Goal: Task Accomplishment & Management: Use online tool/utility

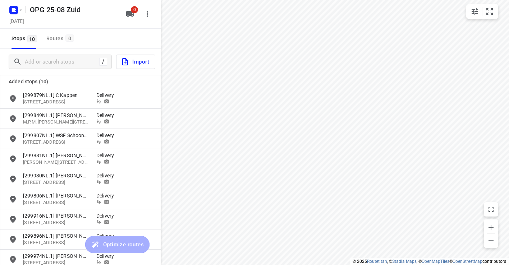
scroll to position [58, 0]
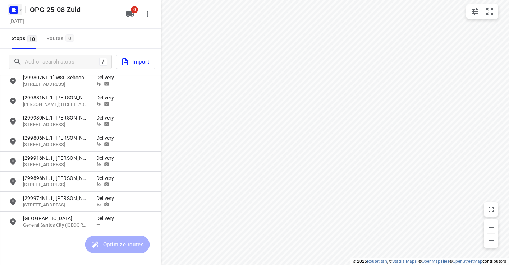
click at [14, 8] on rect "button" at bounding box center [13, 10] width 9 height 9
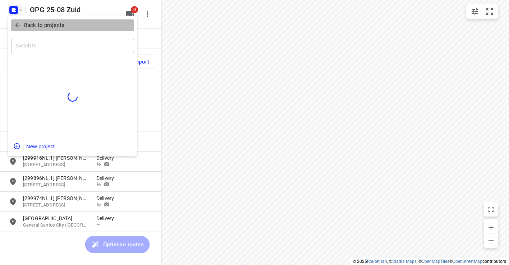
click at [22, 25] on span "Back to projects" at bounding box center [72, 25] width 117 height 8
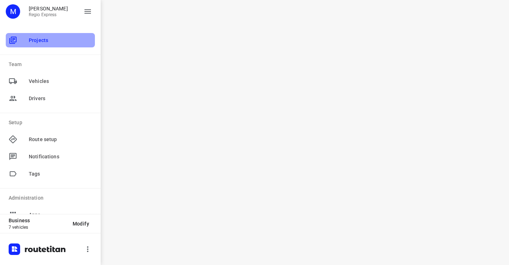
click at [34, 46] on div "Projects" at bounding box center [50, 40] width 89 height 14
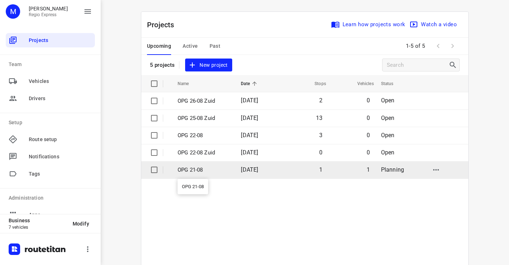
click at [208, 170] on p "OPG 21-08" at bounding box center [204, 170] width 53 height 8
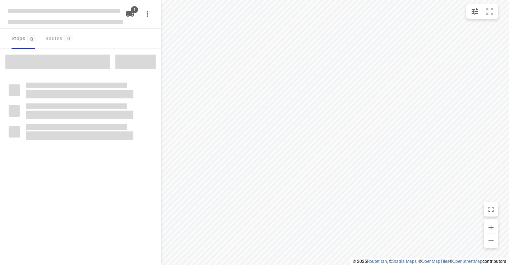
type input "distance"
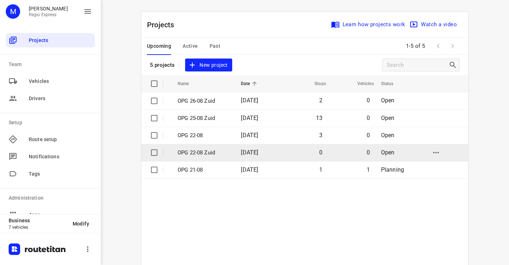
click at [209, 158] on td "OPG 22-08 Zuid" at bounding box center [202, 152] width 65 height 17
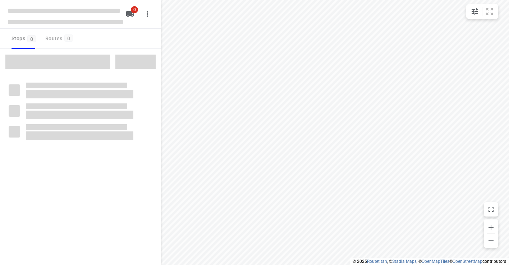
type input "distance"
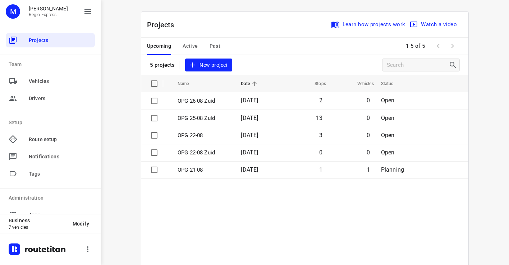
click at [410, 63] on input "Search projects" at bounding box center [418, 65] width 62 height 11
click at [379, 228] on table "Name Date Stops Vehicles Status OPG 26-08 Zuid [DATE] 2 0 Open OPG 25-08 Zuid […" at bounding box center [304, 221] width 327 height 293
click at [428, 65] on input "Search projects" at bounding box center [417, 65] width 61 height 11
paste input "Search projects"
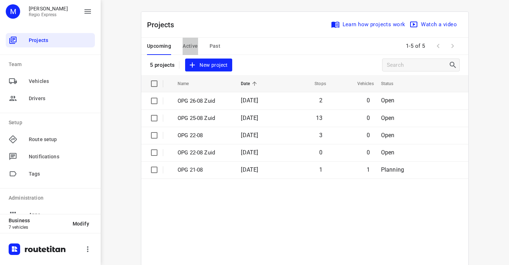
click at [186, 44] on span "Active" at bounding box center [190, 46] width 15 height 9
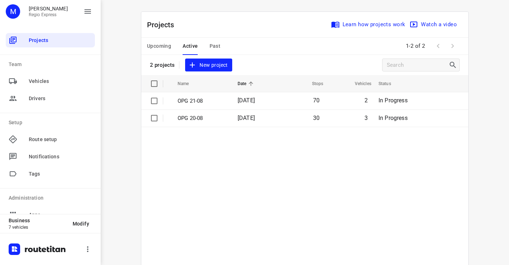
click at [161, 46] on span "Upcoming" at bounding box center [159, 46] width 24 height 9
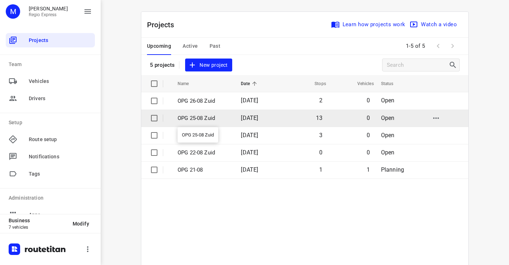
click at [221, 121] on p "OPG 25-08 Zuid" at bounding box center [204, 118] width 53 height 8
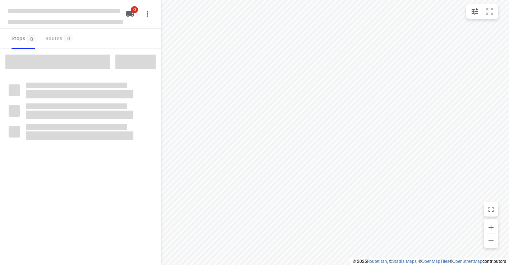
type input "distance"
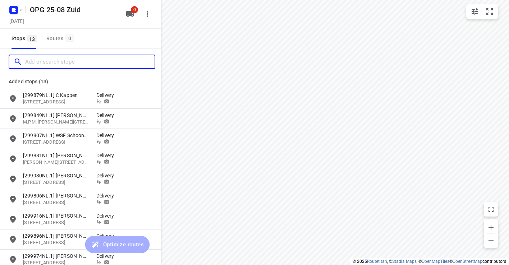
click at [56, 60] on input "Add or search stops" at bounding box center [89, 61] width 129 height 11
paste input "109543DE-PMMA"
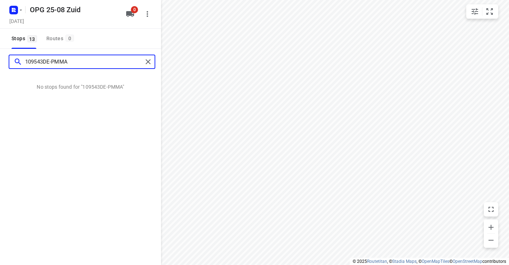
type input "109543DE-PMMA"
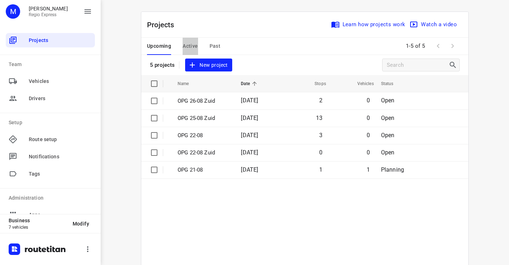
click at [193, 46] on span "Active" at bounding box center [190, 46] width 15 height 9
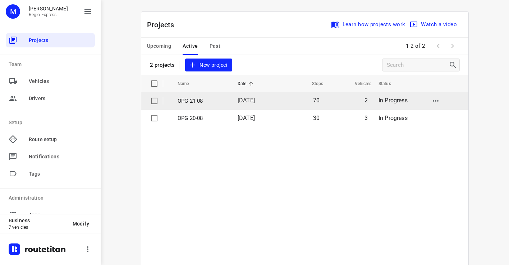
click at [296, 105] on td "70" at bounding box center [301, 100] width 46 height 17
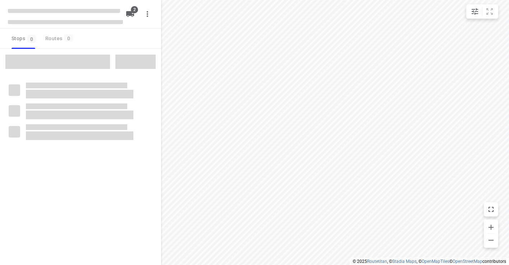
type input "distance"
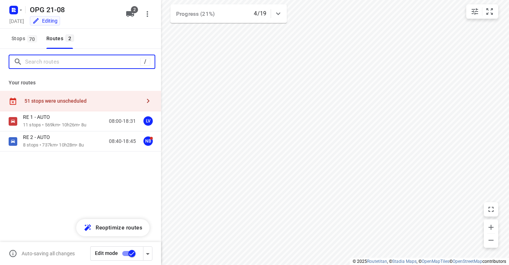
click at [77, 63] on input "Search routes" at bounding box center [82, 61] width 115 height 11
paste input "109574DE-PMMA"
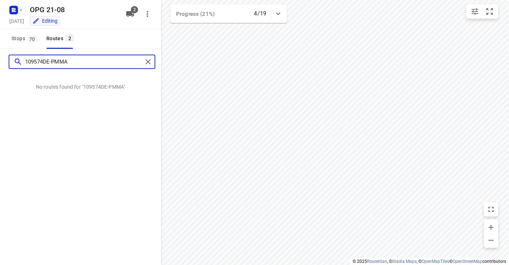
type input "109574DE-PMMA"
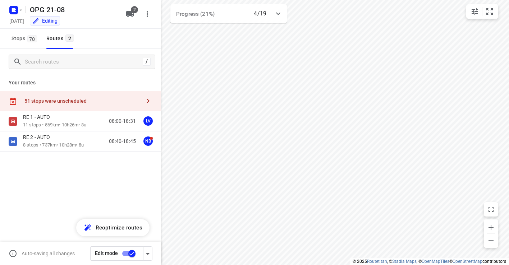
click at [150, 101] on icon "button" at bounding box center [148, 101] width 9 height 9
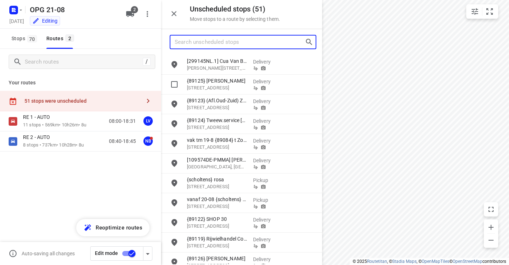
click at [264, 45] on input "Search unscheduled stops" at bounding box center [240, 42] width 130 height 11
paste input "109574DE-PMMA"
type input "109574DE-PMMA"
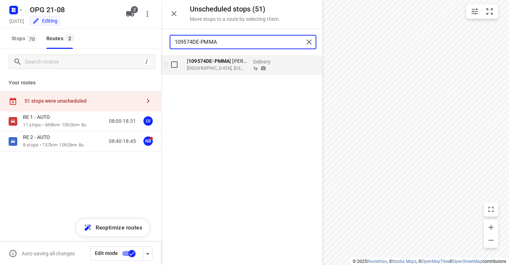
click at [287, 65] on span "grid" at bounding box center [300, 64] width 36 height 7
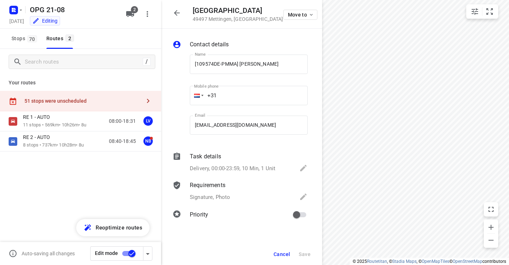
click at [116, 102] on div "51 stops were unscheduled" at bounding box center [82, 101] width 117 height 6
